Goal: Task Accomplishment & Management: Complete application form

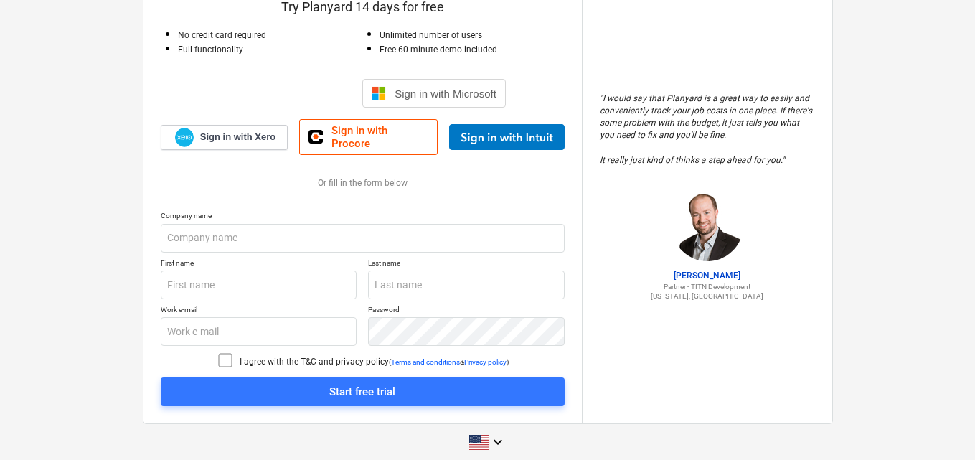
scroll to position [135, 0]
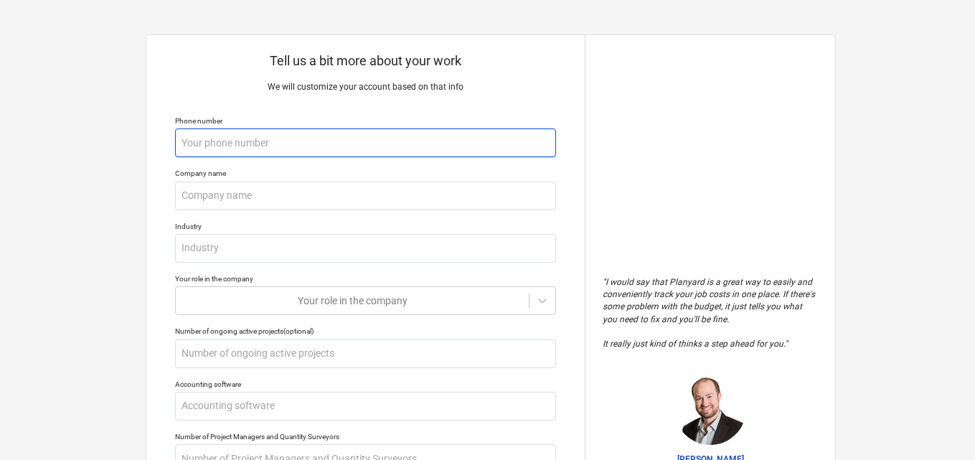
click at [366, 131] on input "text" at bounding box center [365, 142] width 381 height 29
type input "3074256895"
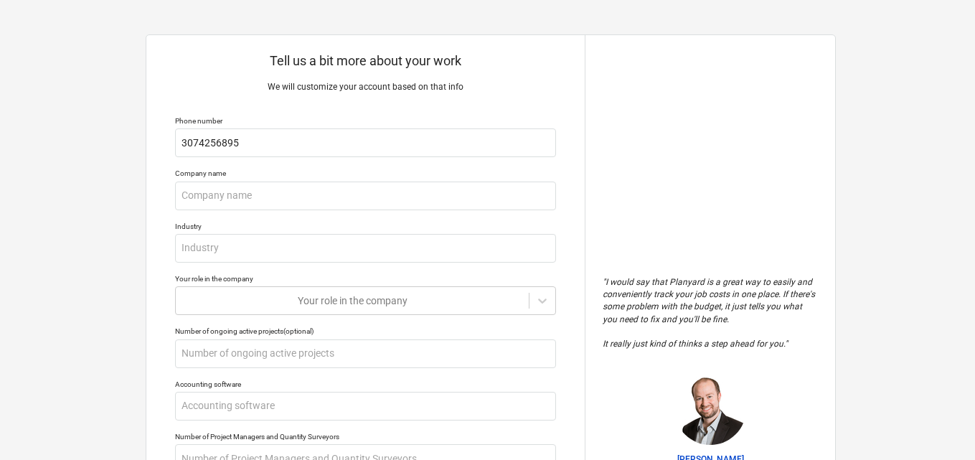
click at [354, 212] on div "Tell us a bit more about your work We will customize your account based on that…" at bounding box center [365, 380] width 438 height 691
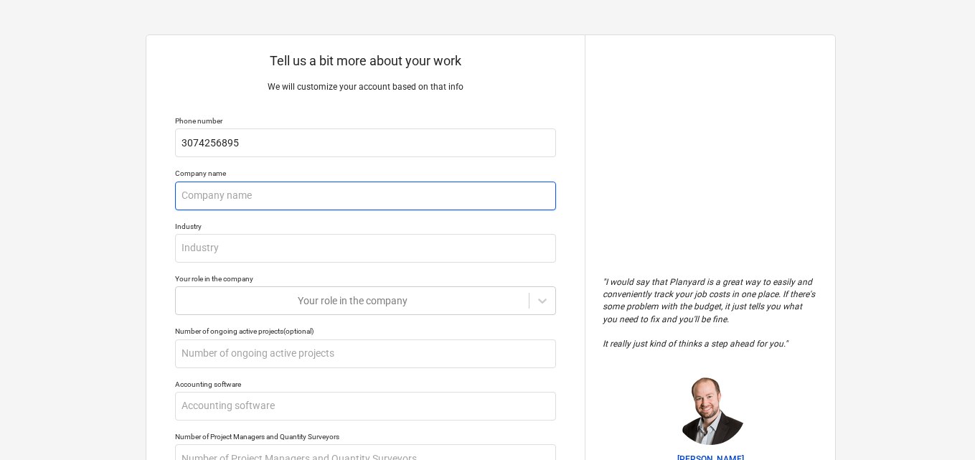
click at [343, 204] on input "text" at bounding box center [365, 195] width 381 height 29
